Goal: Transaction & Acquisition: Purchase product/service

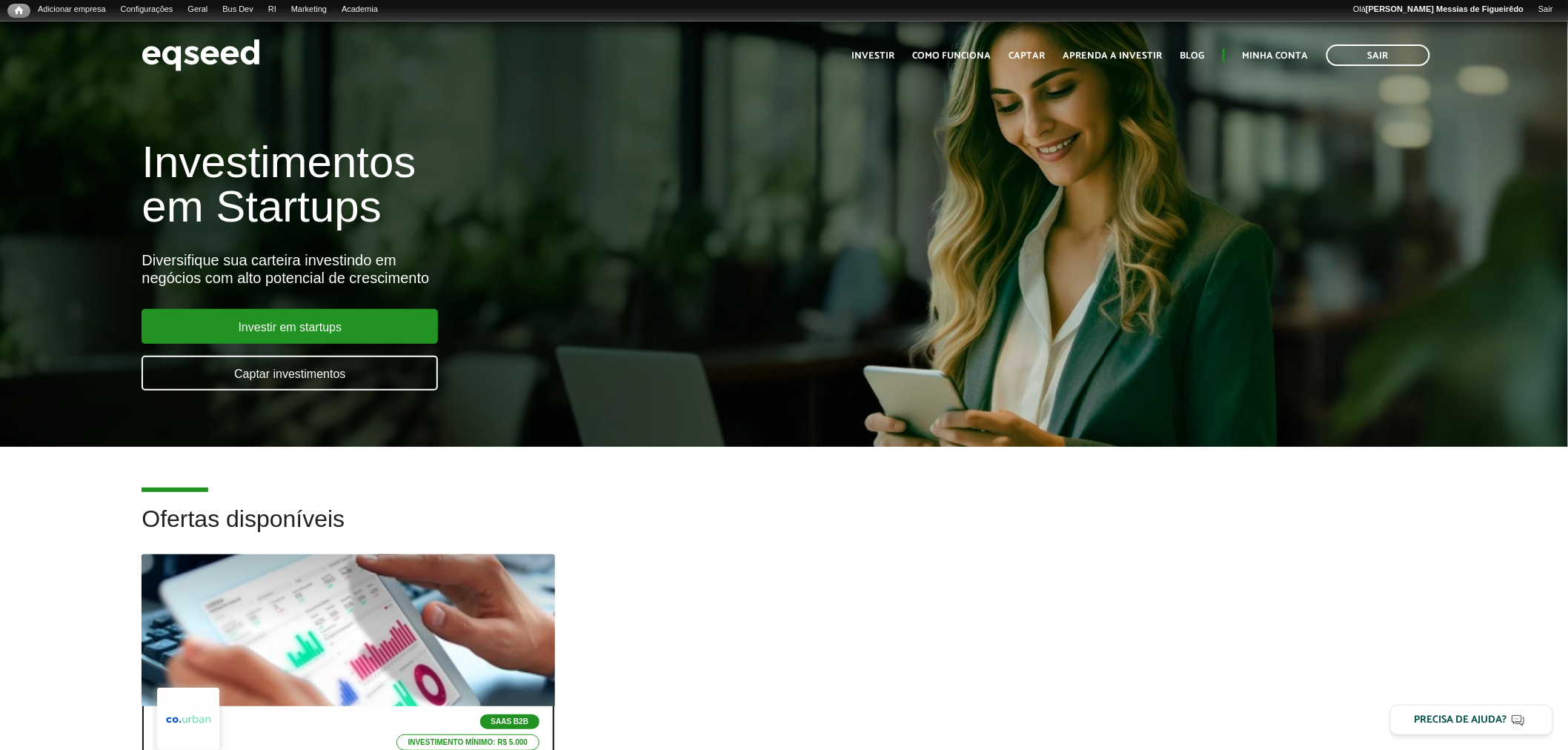
click at [273, 608] on div at bounding box center [348, 631] width 496 height 182
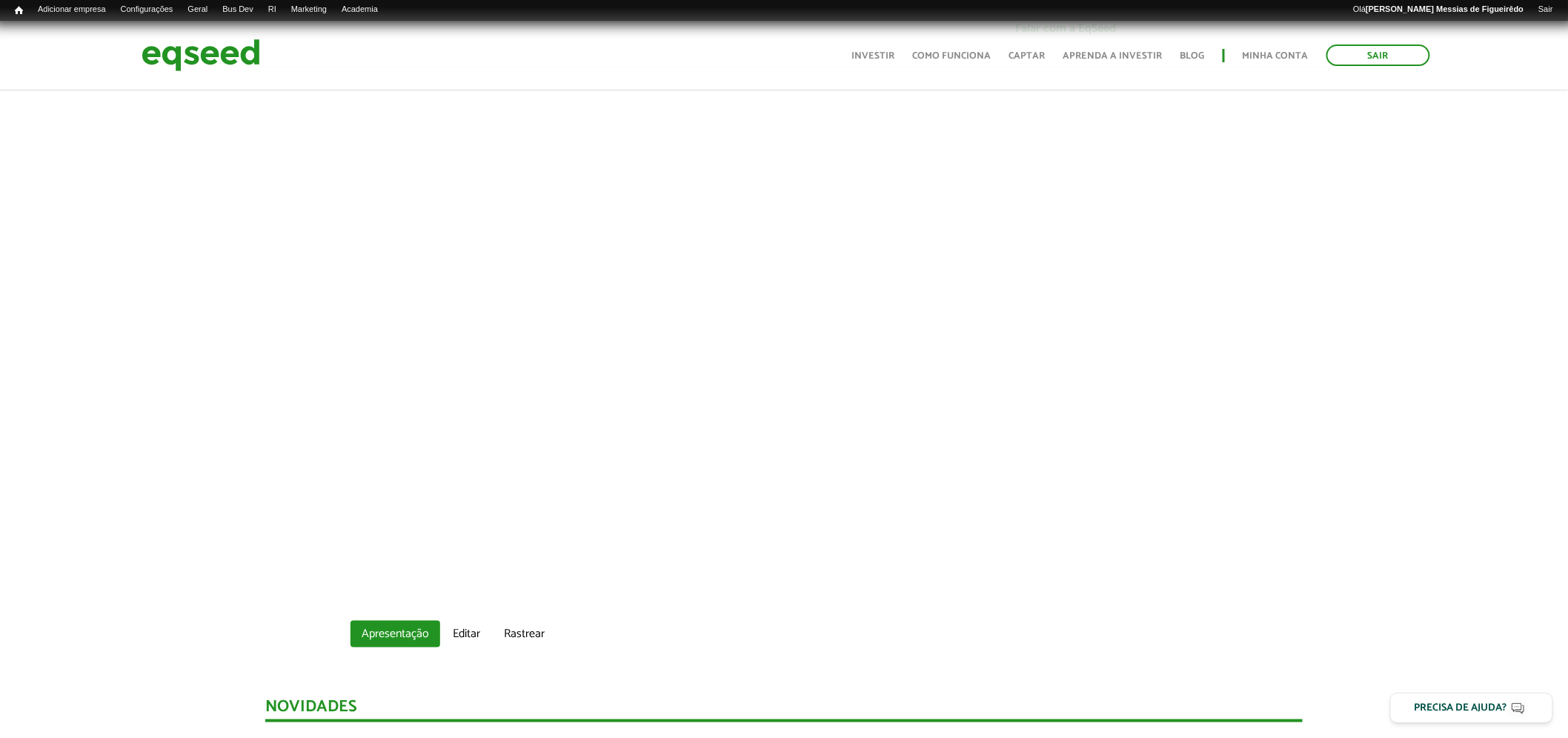
scroll to position [493, 0]
click at [456, 632] on link "Editar" at bounding box center [466, 633] width 49 height 27
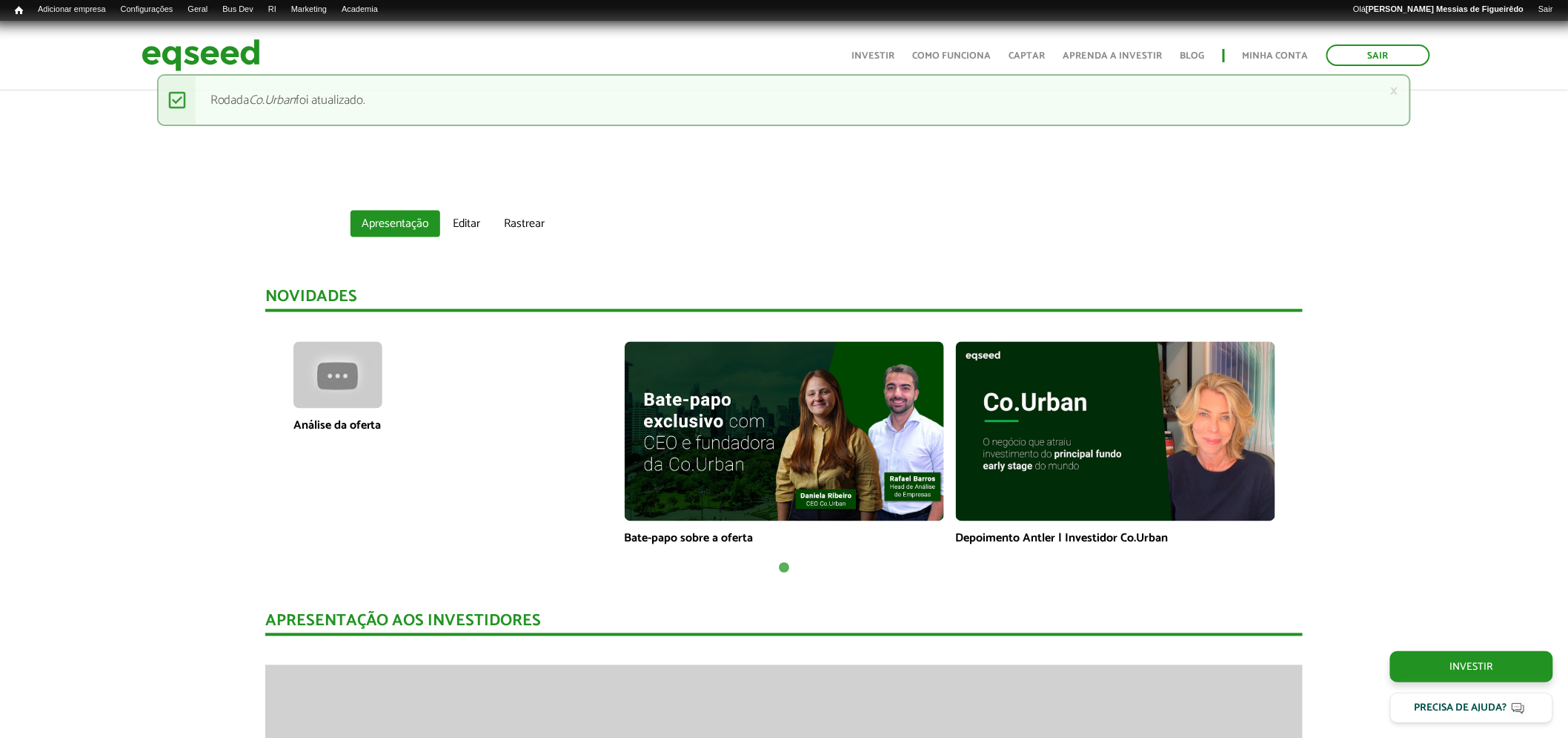
scroll to position [903, 0]
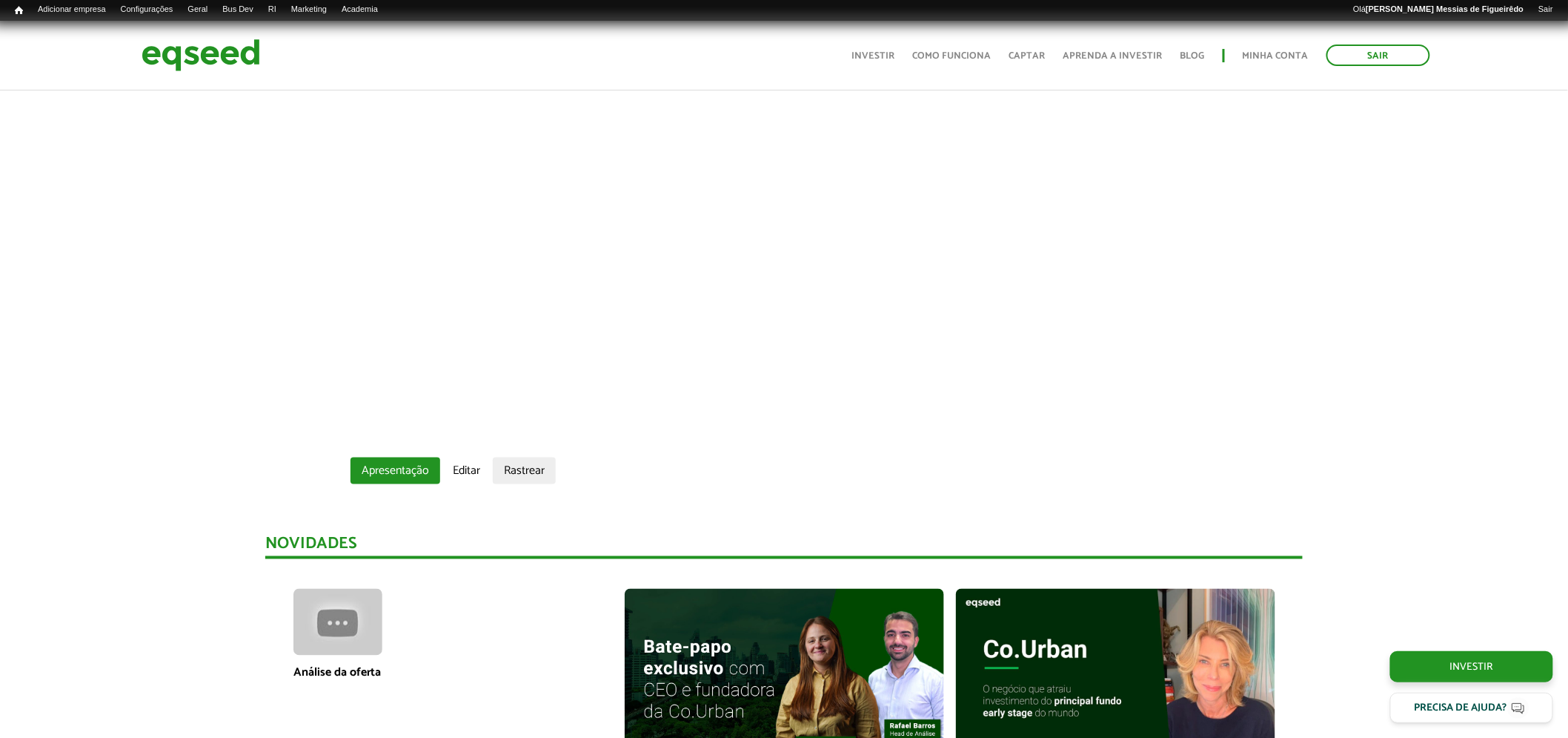
scroll to position [659, 0]
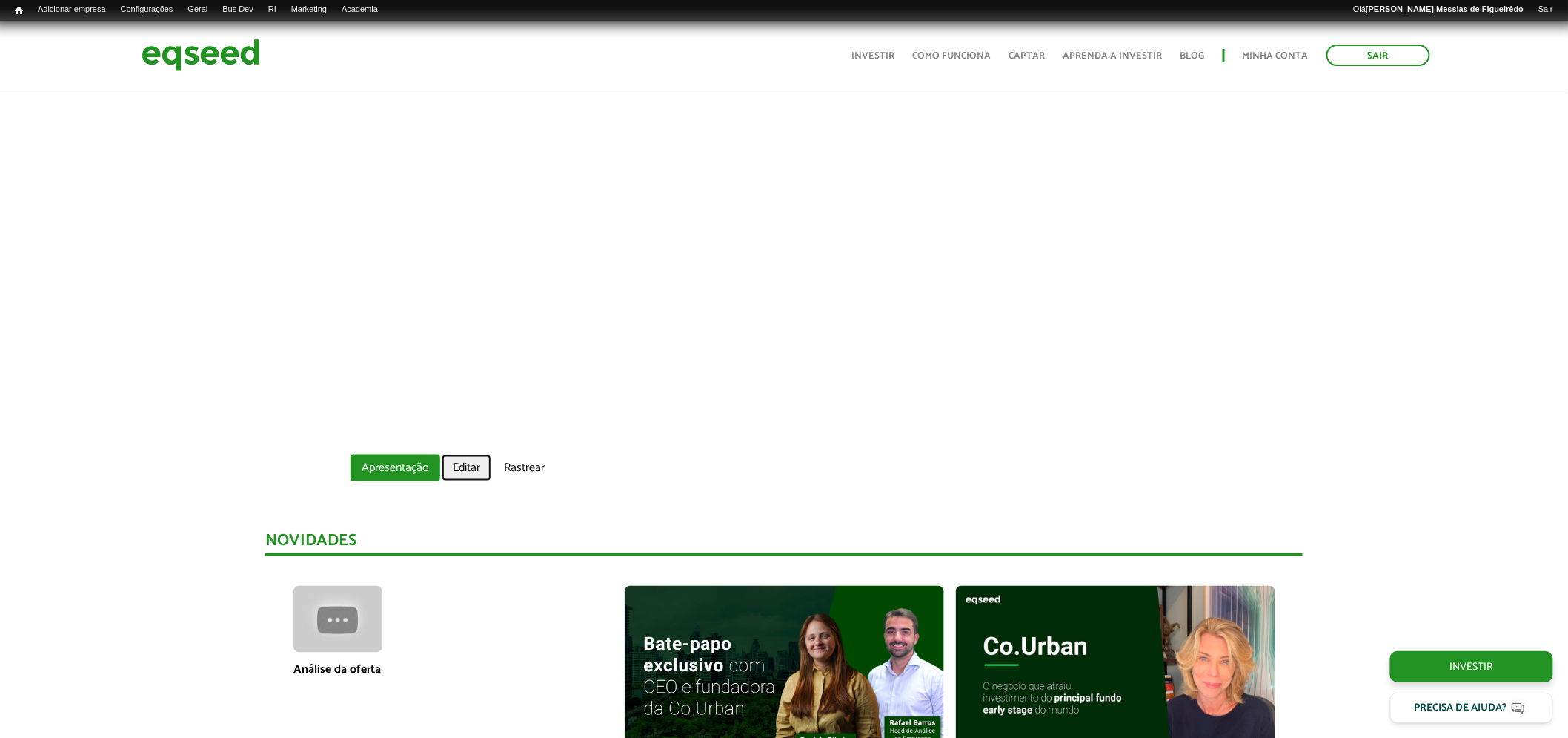
click at [458, 473] on link "Editar" at bounding box center [466, 468] width 49 height 27
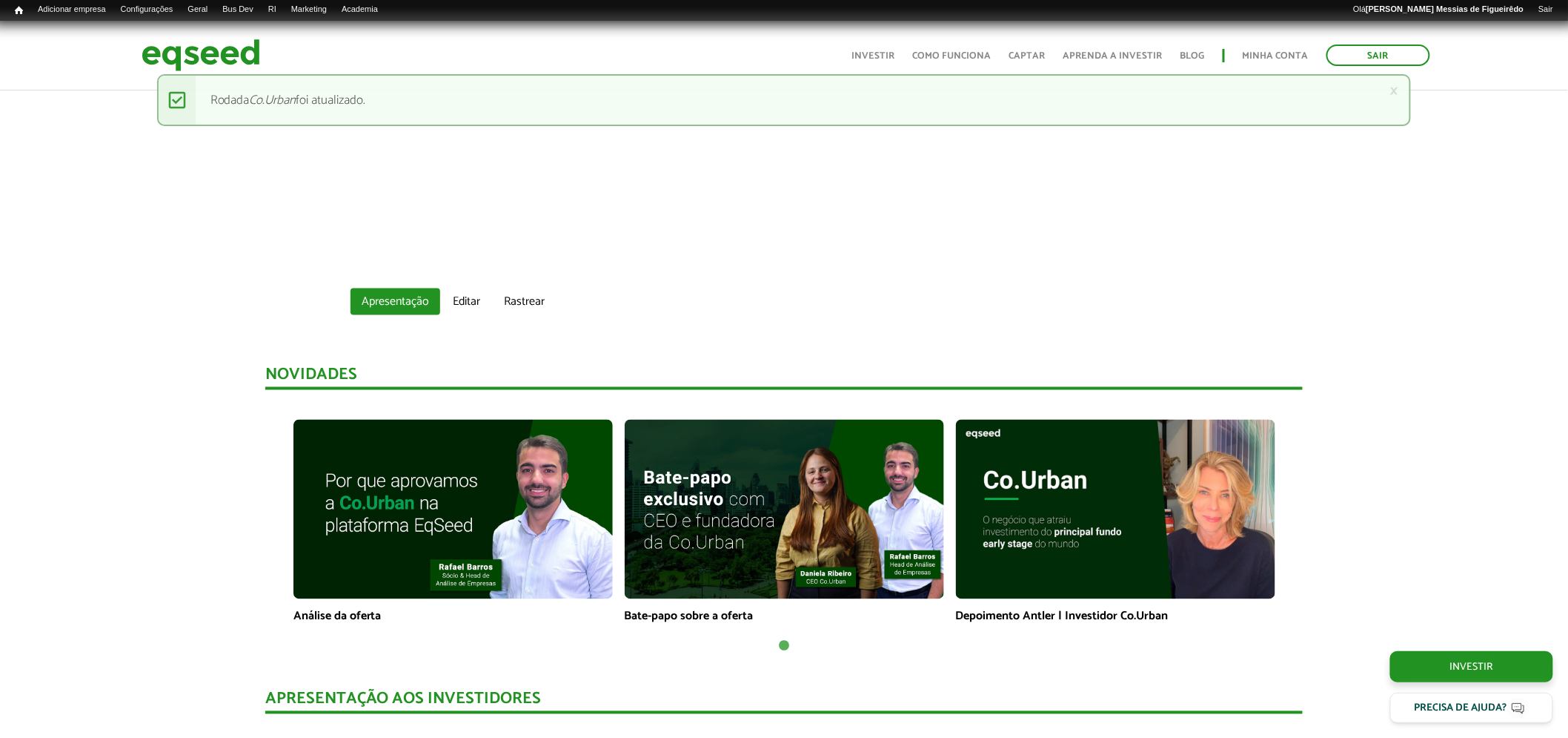
scroll to position [906, 0]
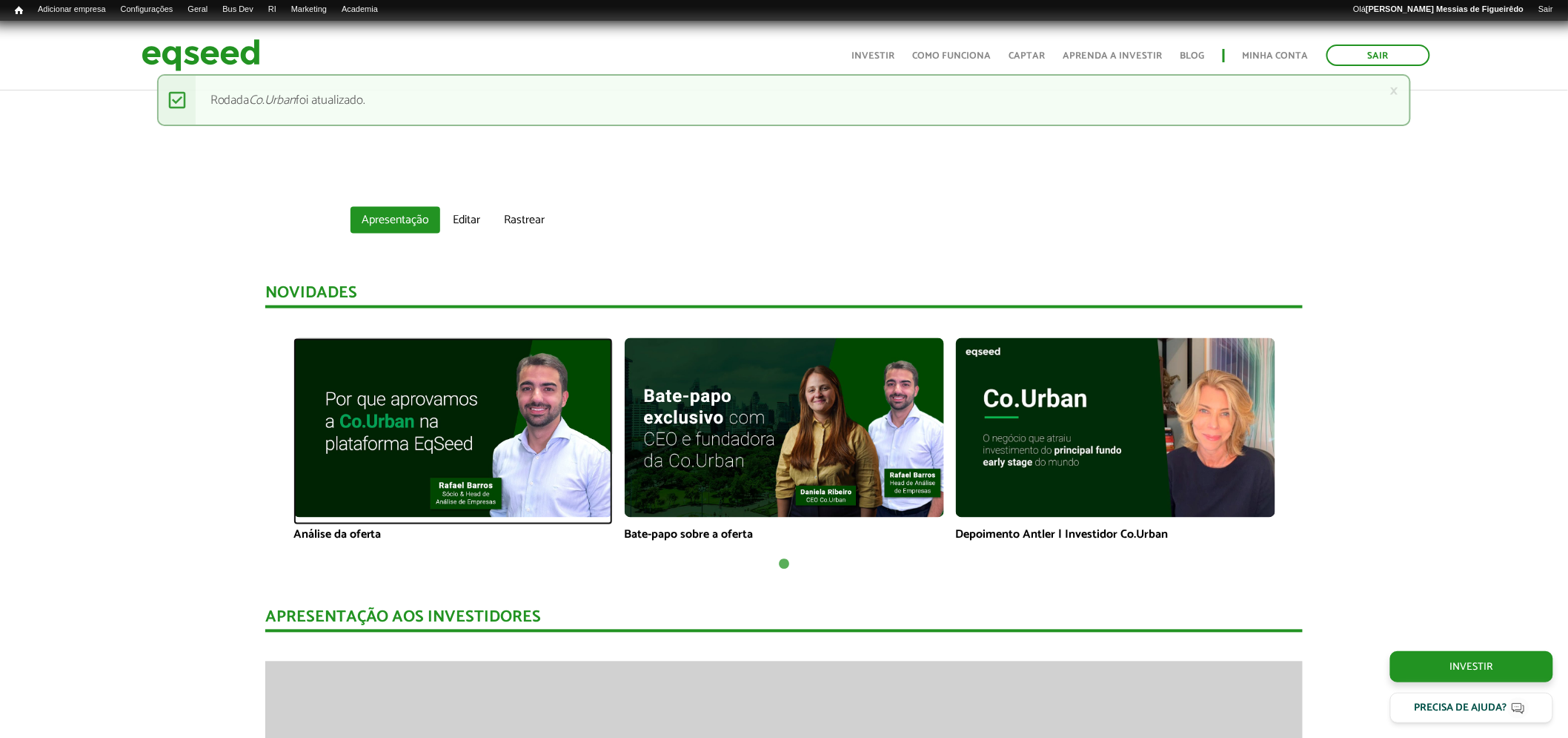
click at [460, 405] on img at bounding box center [453, 428] width 320 height 179
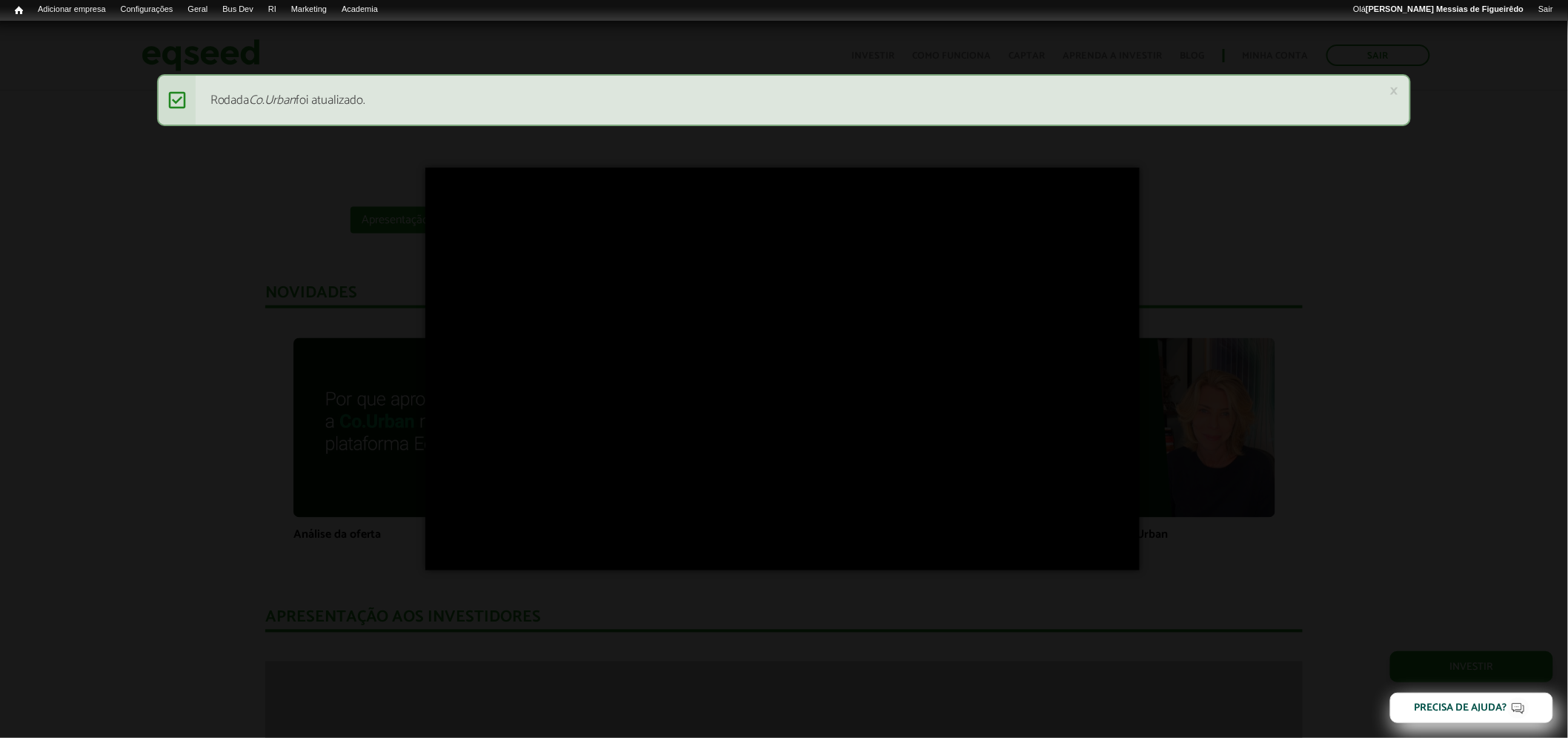
click at [165, 269] on div "×" at bounding box center [784, 369] width 1568 height 738
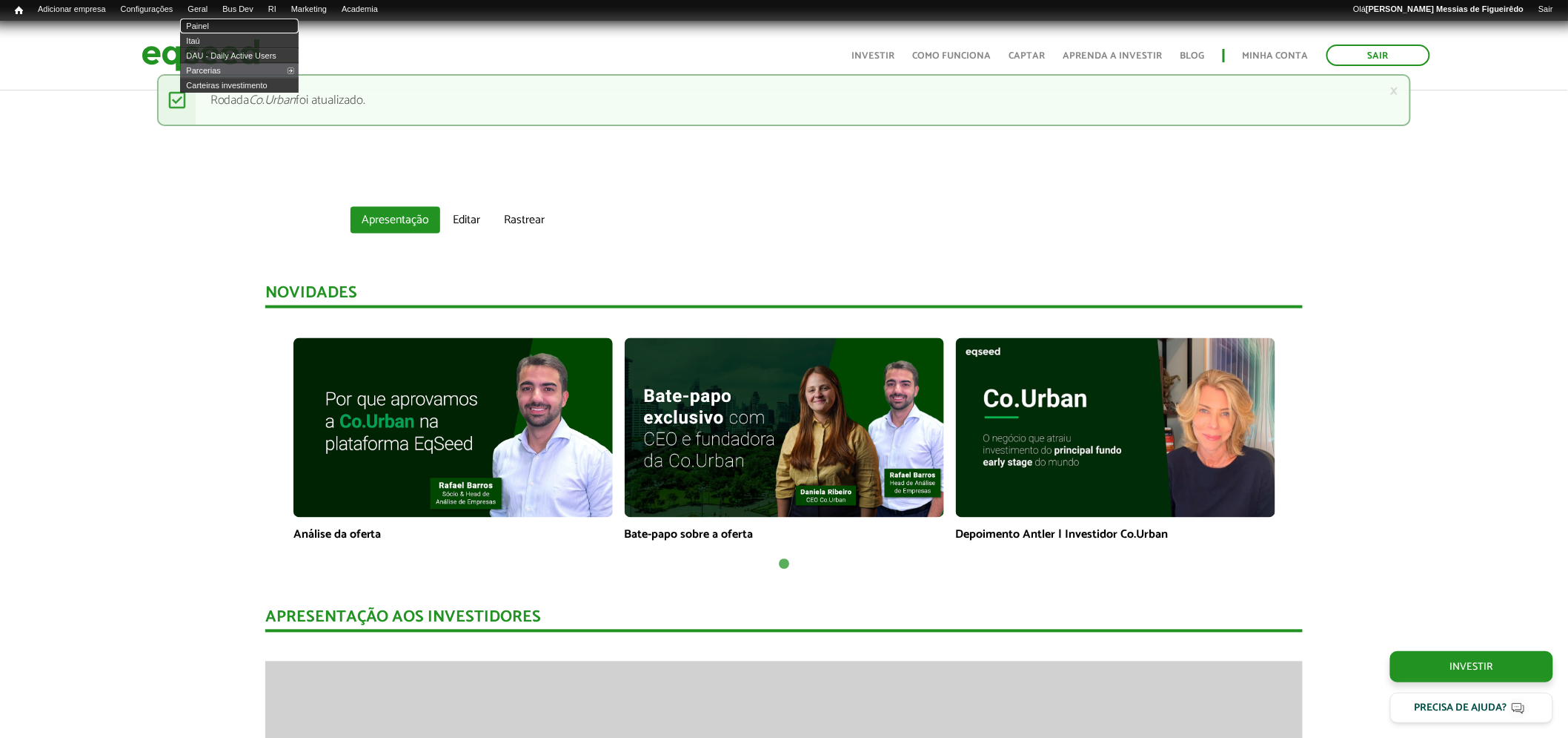
click at [214, 20] on link "Painel" at bounding box center [239, 26] width 119 height 15
